Goal: Find specific page/section: Find specific page/section

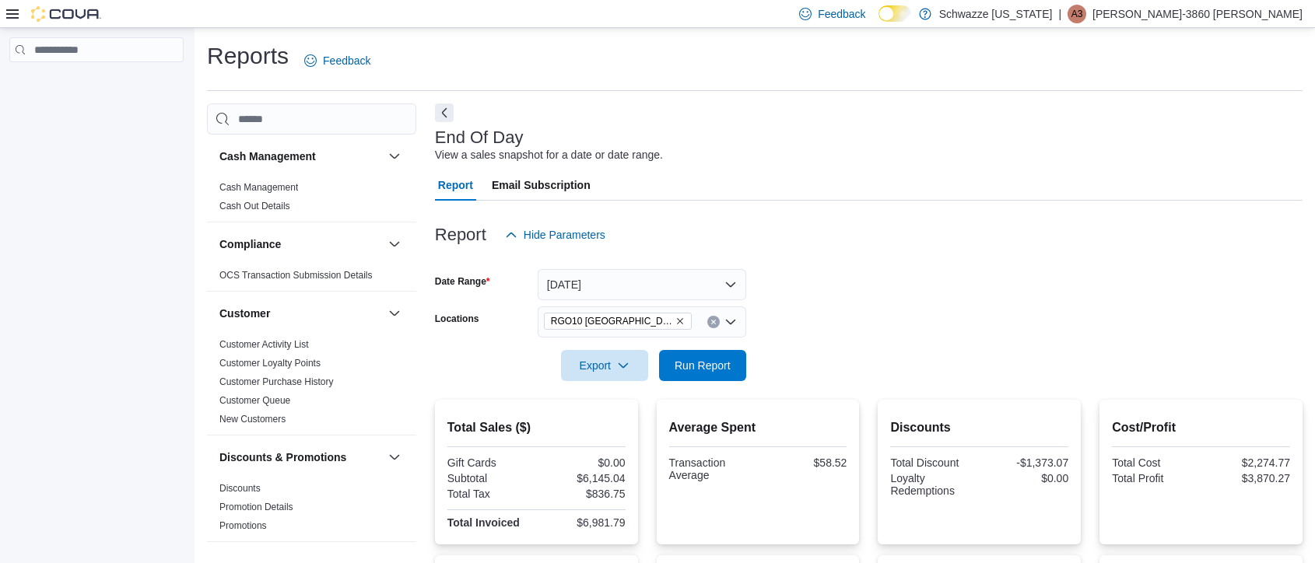
scroll to position [328, 0]
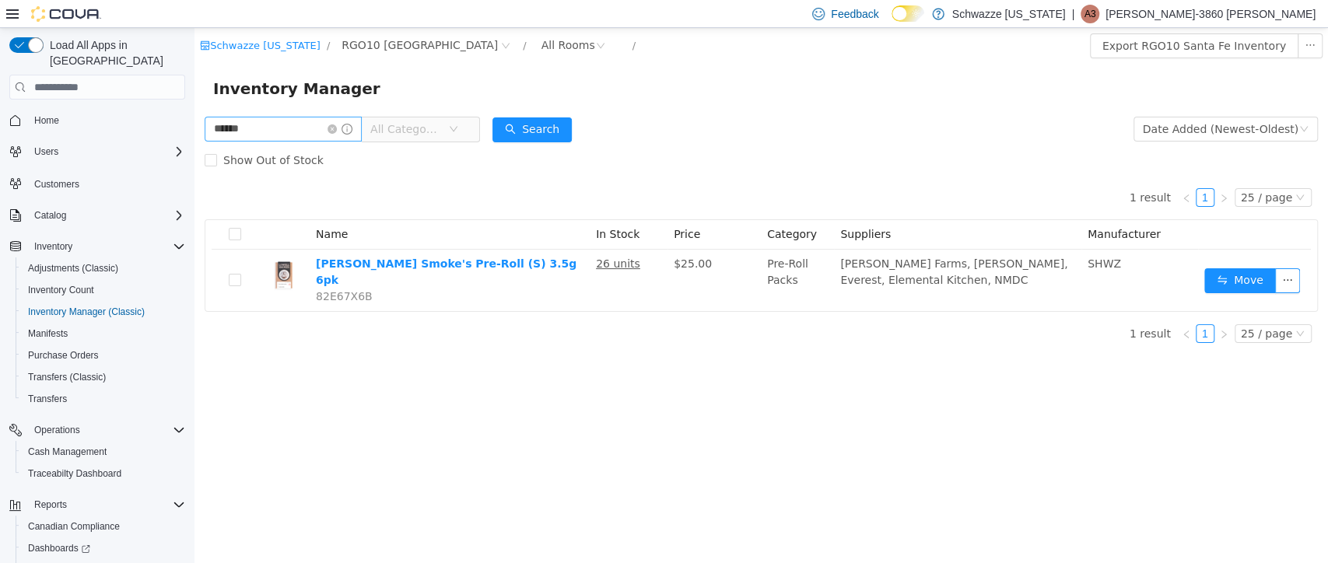
click at [268, 131] on input "******" at bounding box center [283, 129] width 157 height 25
type input "********"
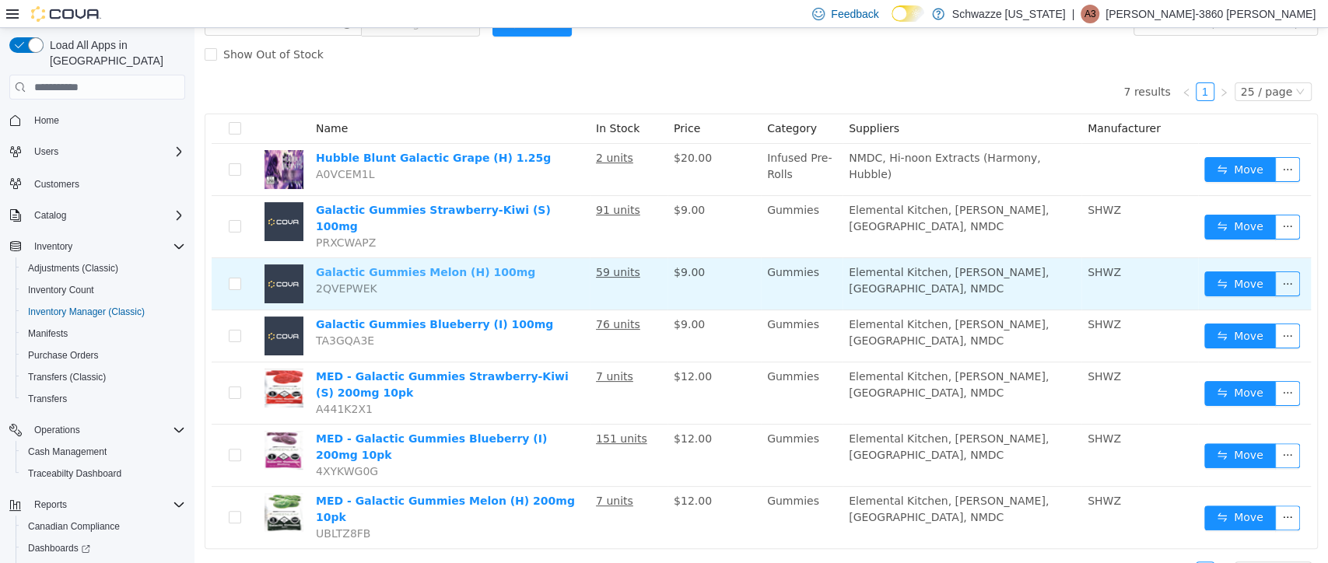
scroll to position [105, 0]
